Goal: Task Accomplishment & Management: Manage account settings

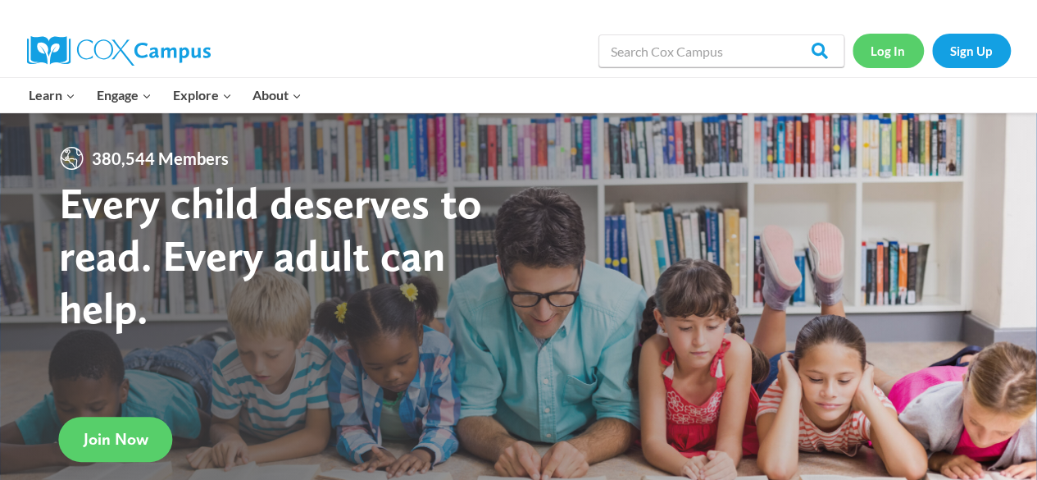
click at [875, 42] on link "Log In" at bounding box center [888, 51] width 71 height 34
click at [895, 50] on link "Log In" at bounding box center [888, 51] width 71 height 34
